Goal: Find specific page/section: Find specific page/section

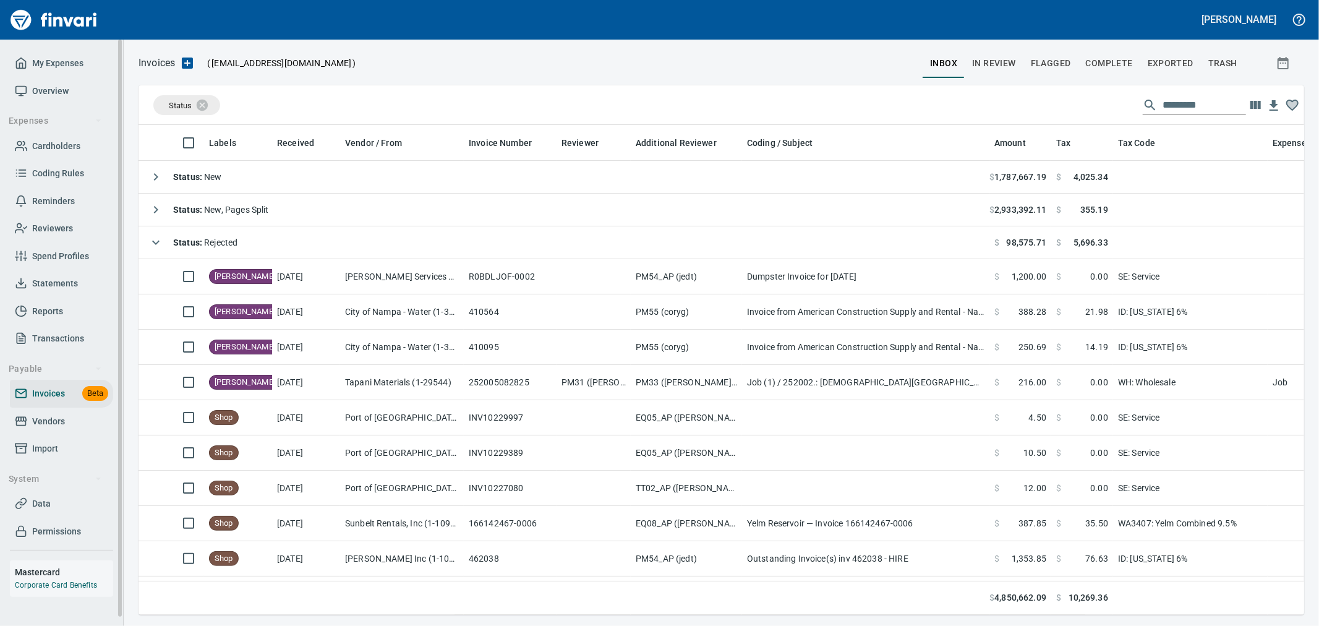
scroll to position [469, 1145]
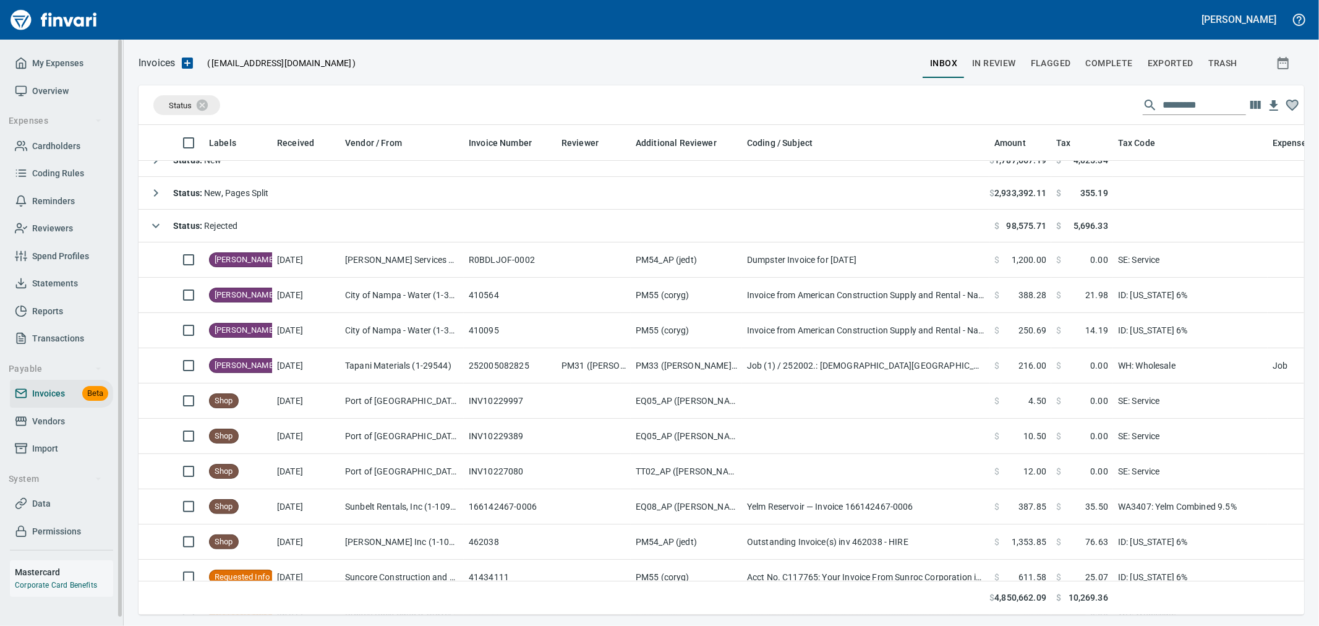
click at [51, 155] on link "Cardholders" at bounding box center [61, 146] width 103 height 28
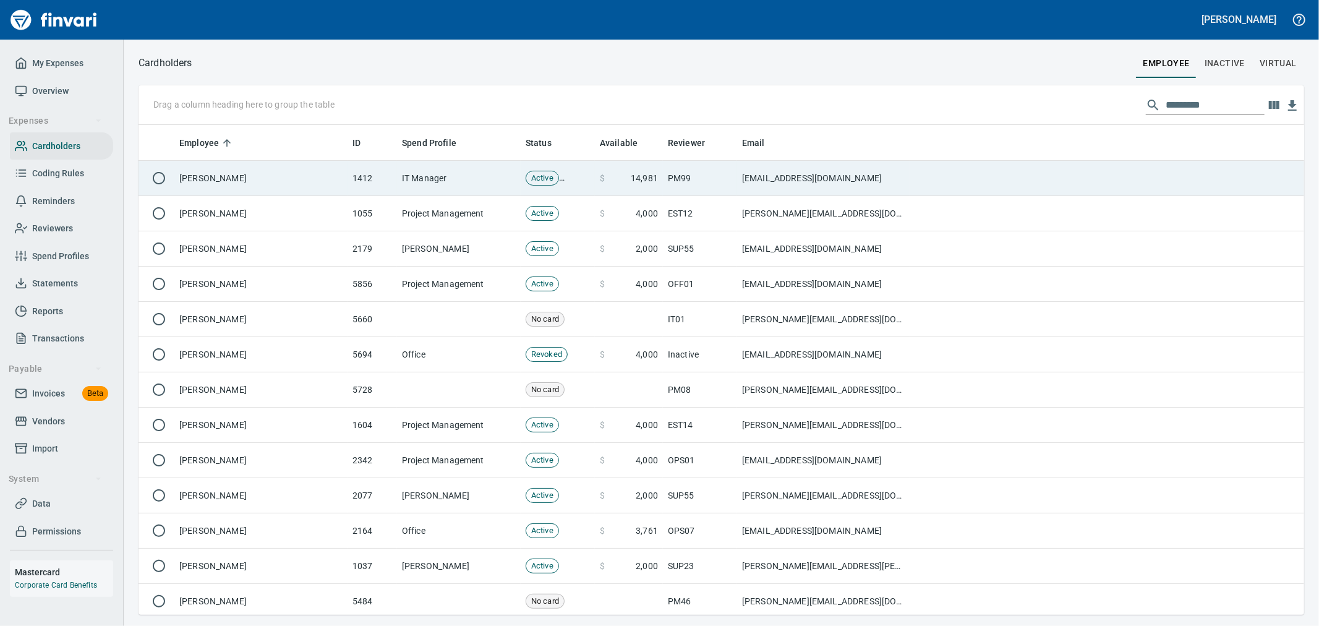
scroll to position [479, 1145]
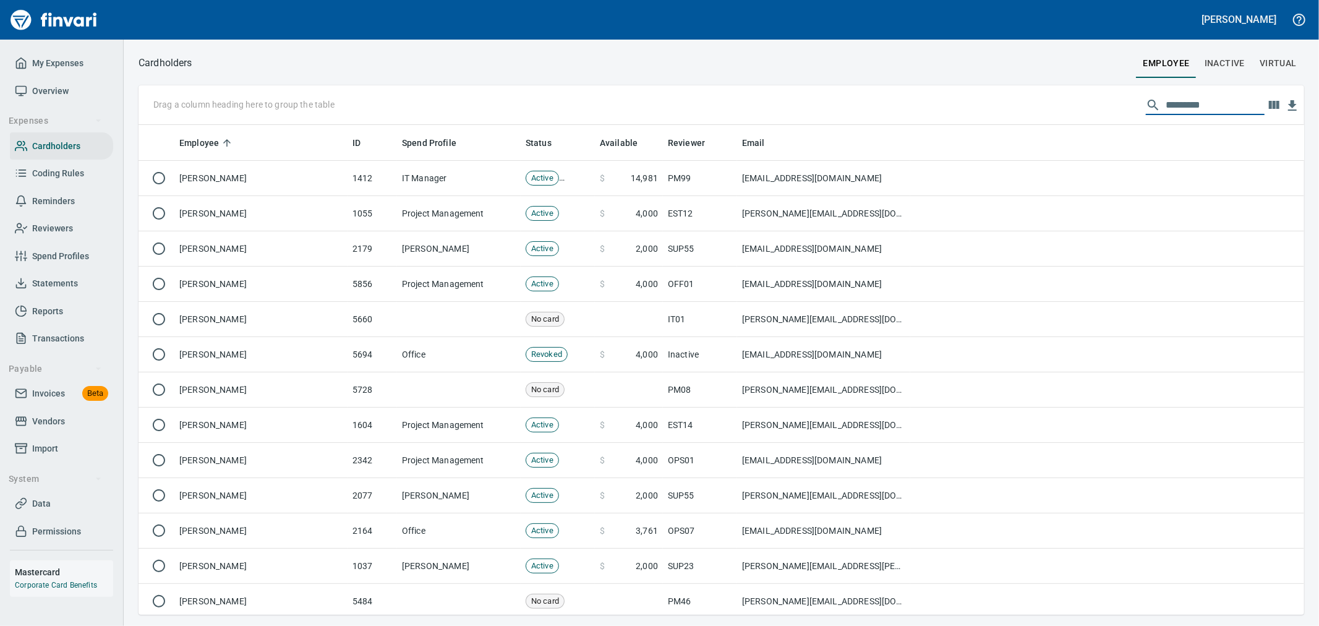
click at [1188, 106] on input "text" at bounding box center [1215, 105] width 99 height 20
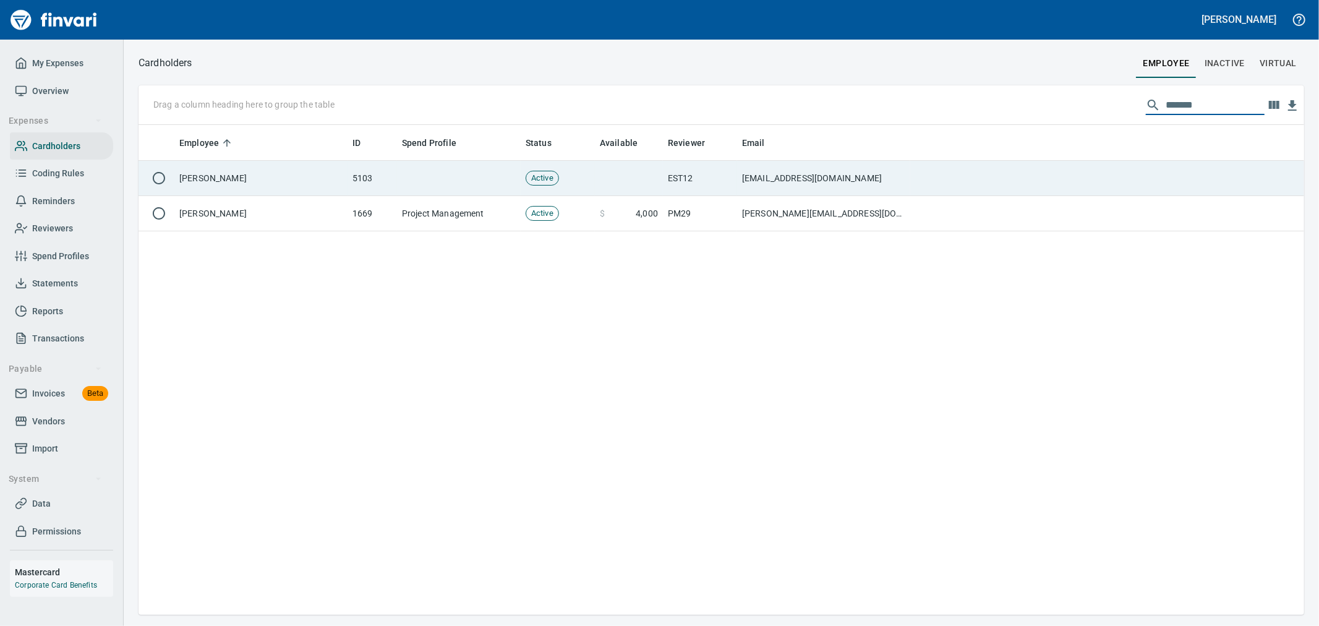
type input "*******"
click at [841, 192] on td "[EMAIL_ADDRESS][DOMAIN_NAME]" at bounding box center [823, 178] width 173 height 35
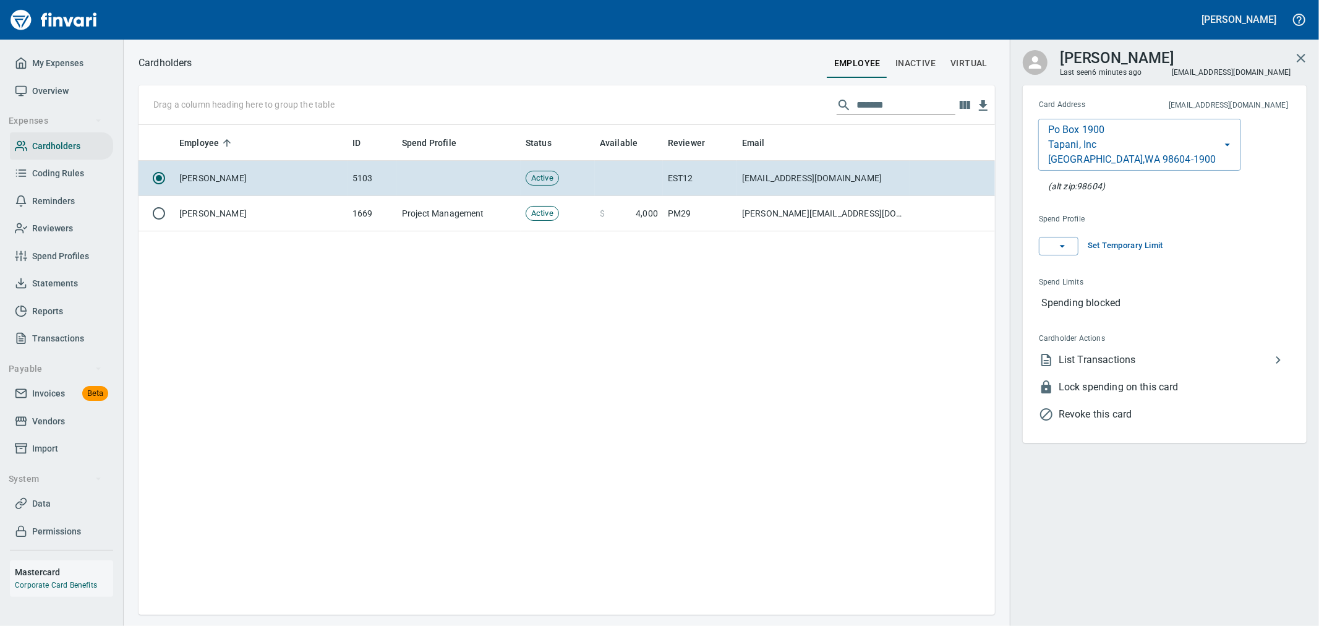
scroll to position [479, 846]
click at [1068, 249] on icon "button" at bounding box center [1062, 246] width 12 height 12
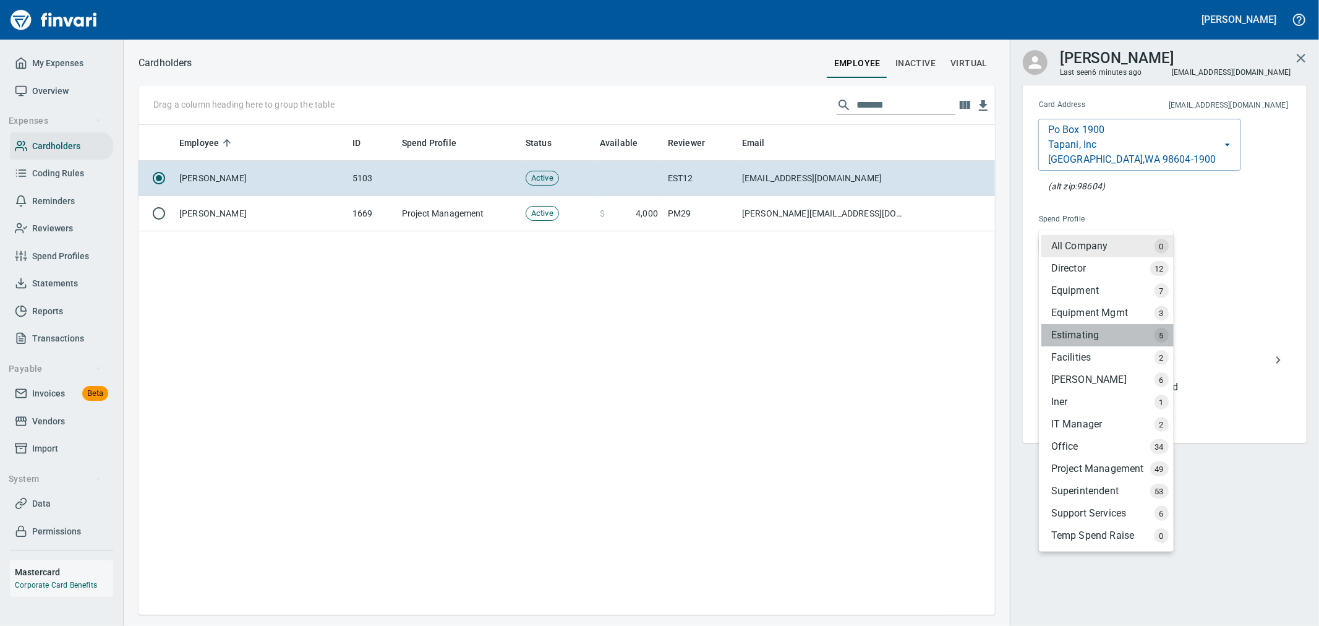
click at [1103, 336] on div "Estimating" at bounding box center [1108, 335] width 132 height 22
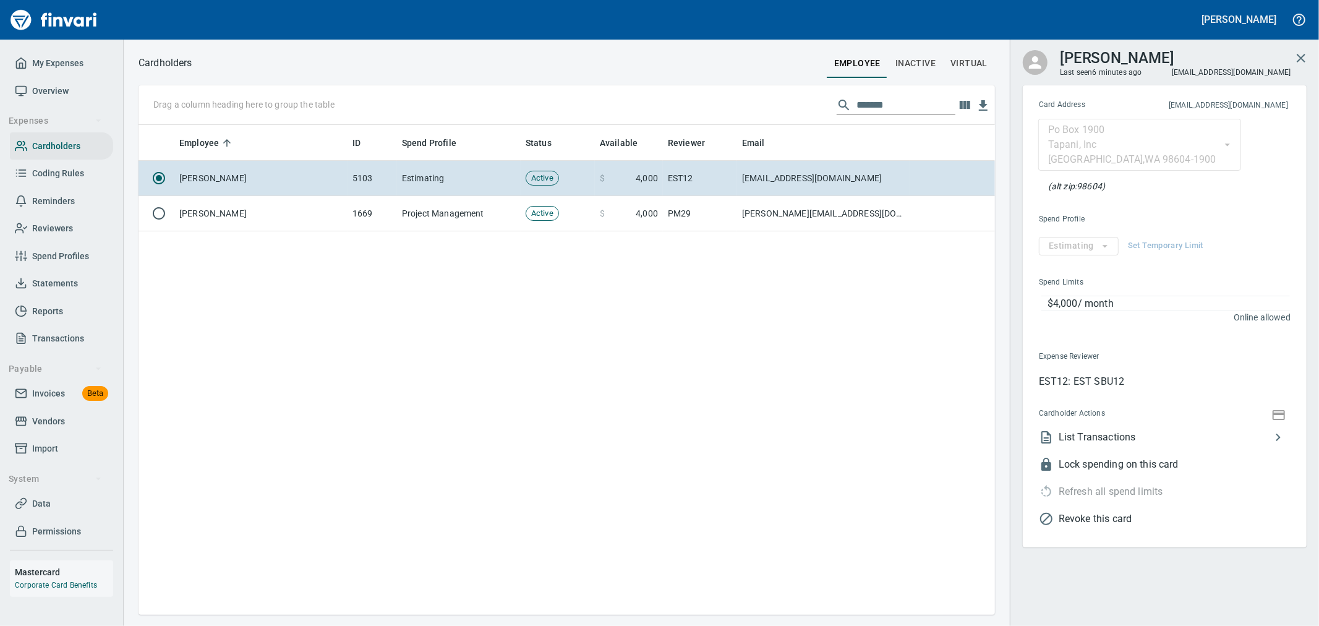
click at [1301, 47] on button "button" at bounding box center [1302, 58] width 30 height 30
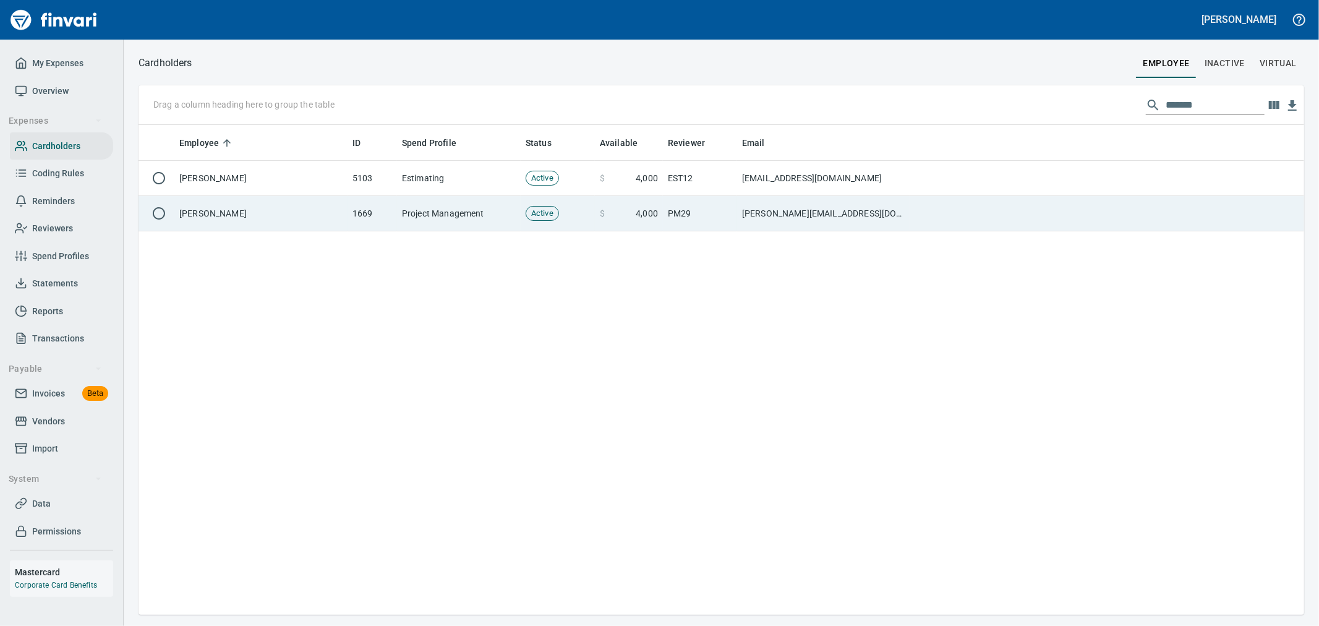
scroll to position [479, 1153]
